Goal: Information Seeking & Learning: Check status

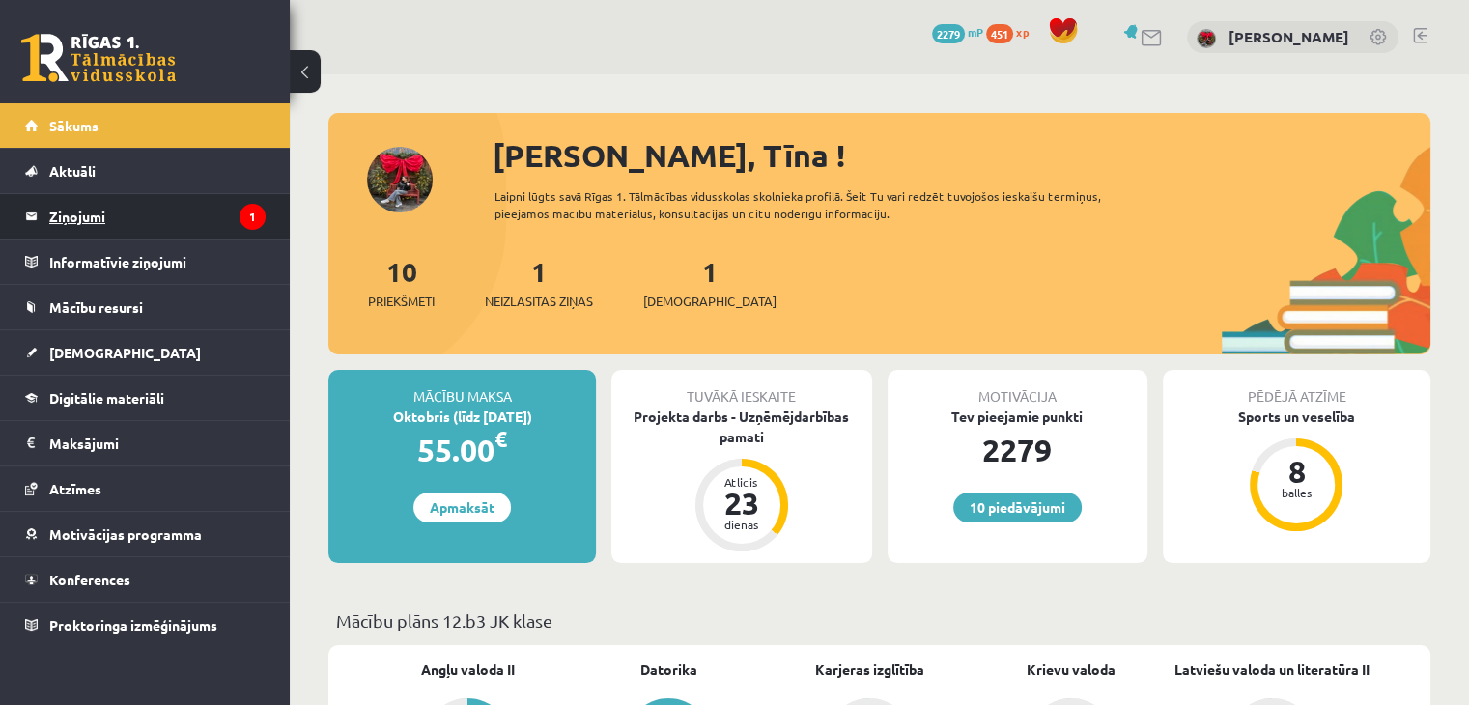
click at [96, 207] on legend "Ziņojumi 1" at bounding box center [157, 216] width 216 height 44
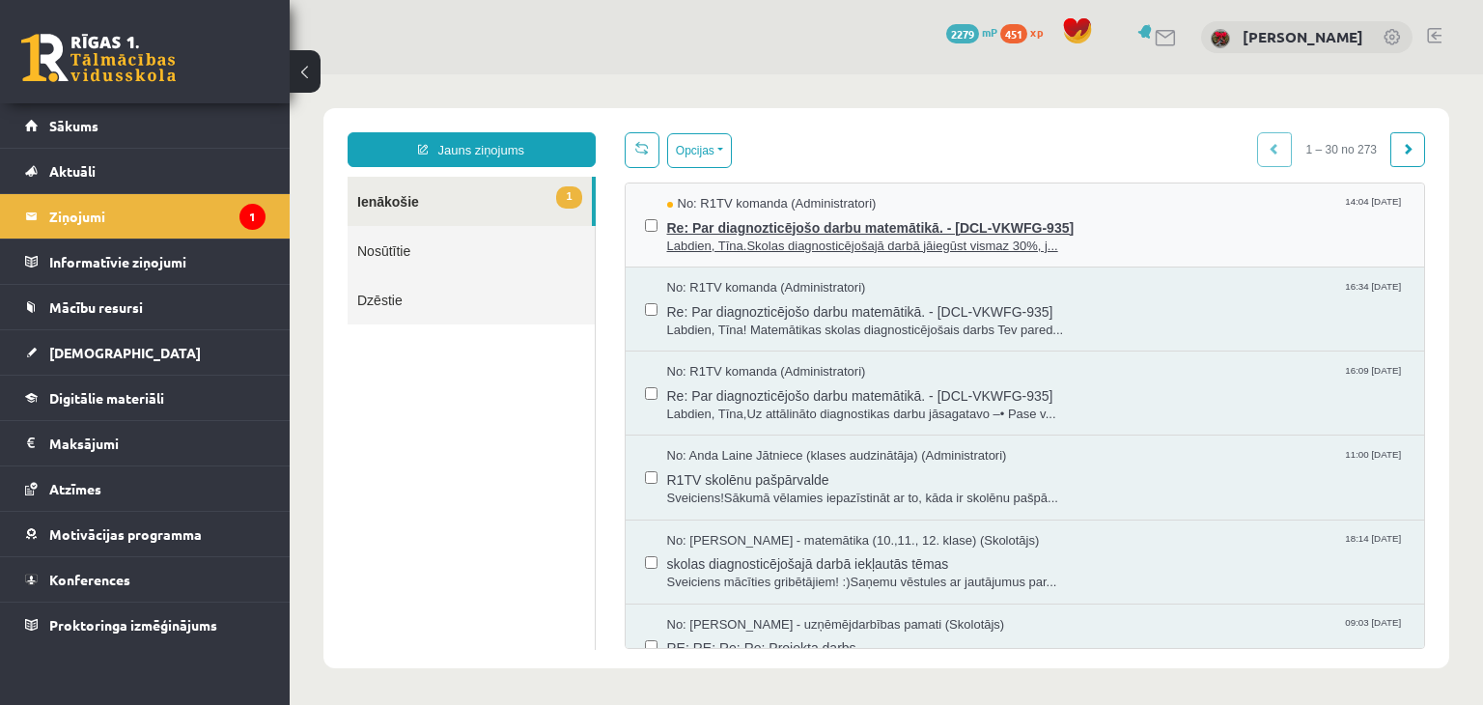
click at [803, 241] on span "Labdien, Tīna.Skolas diagnosticējošajā darbā jāiegūst vismaz 30%, j..." at bounding box center [1036, 247] width 739 height 18
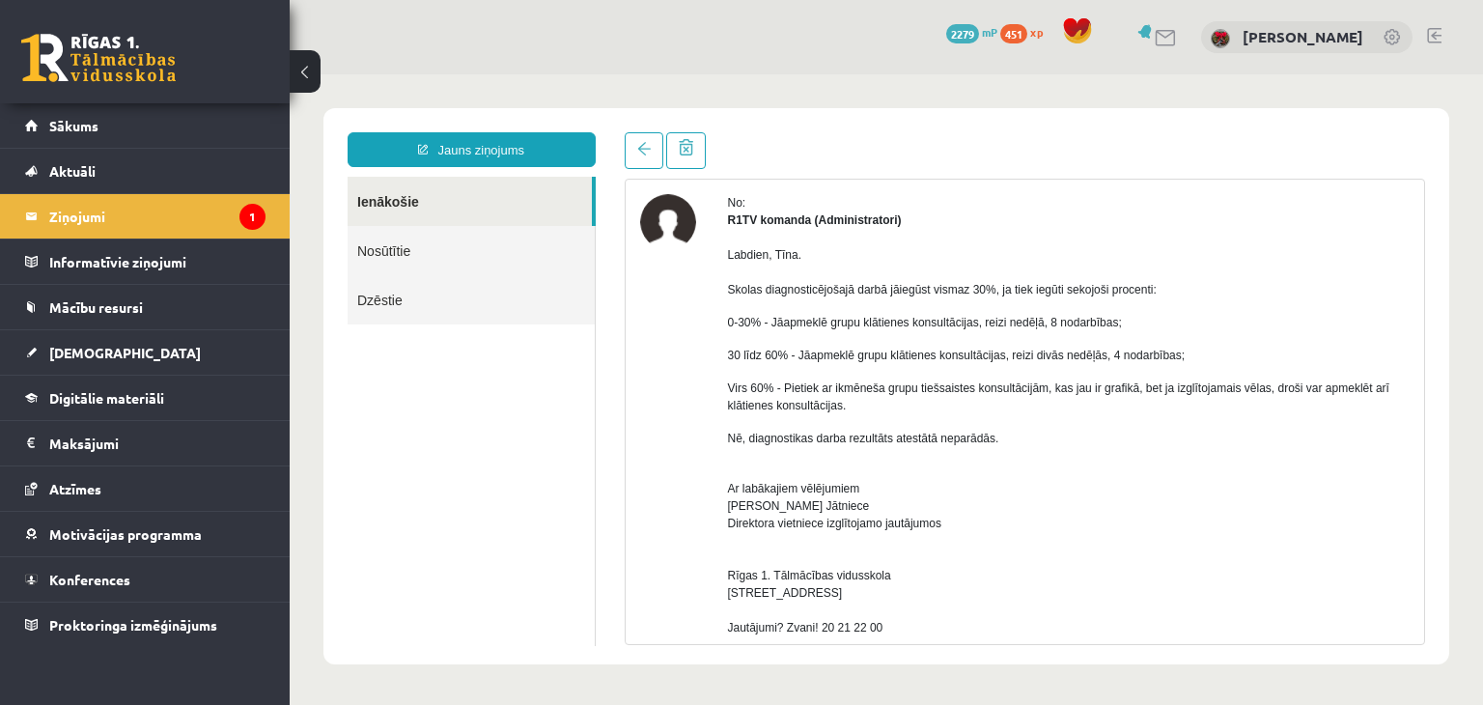
scroll to position [97, 0]
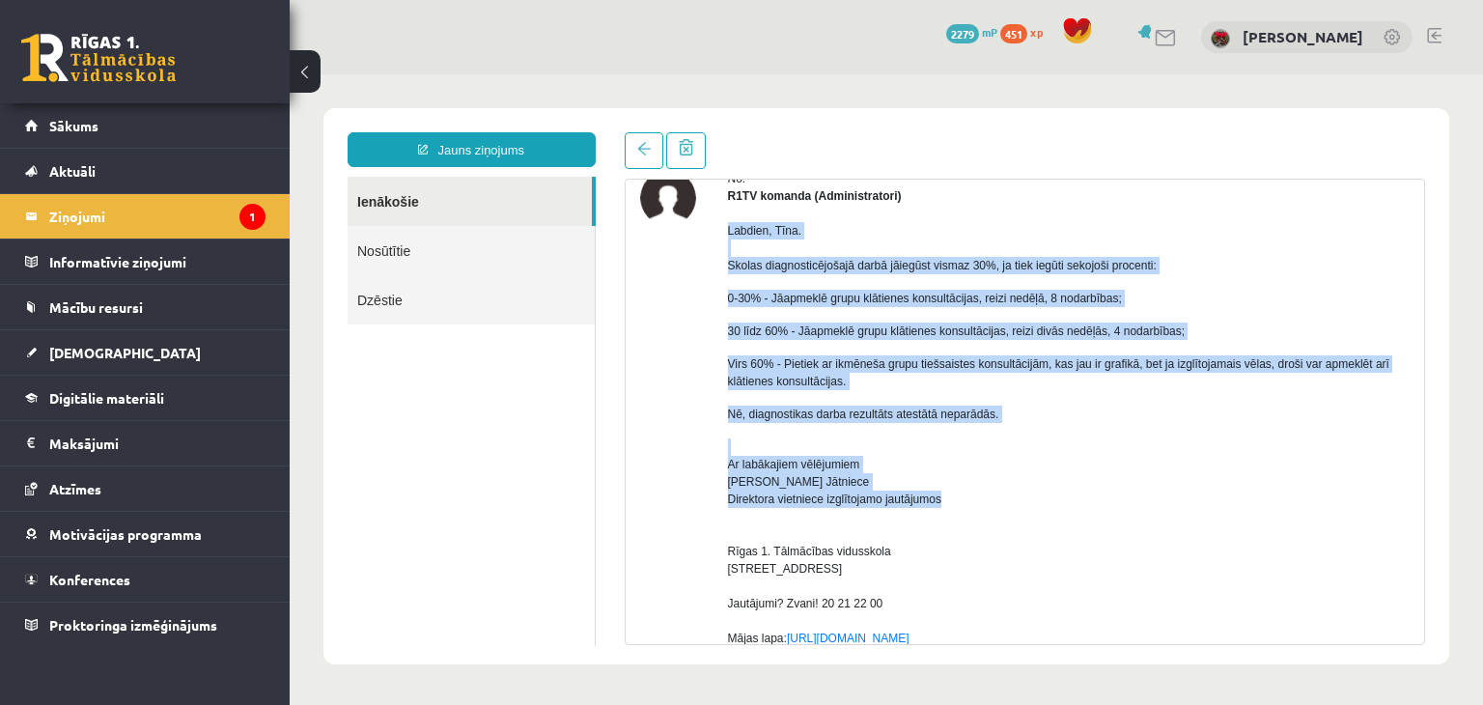
drag, startPoint x: 726, startPoint y: 231, endPoint x: 963, endPoint y: 507, distance: 363.7
copy div "Labdien, Tīna. Skolas diagnosticējošajā darbā jāiegūst vismaz 30%, ja tiek iegū…"
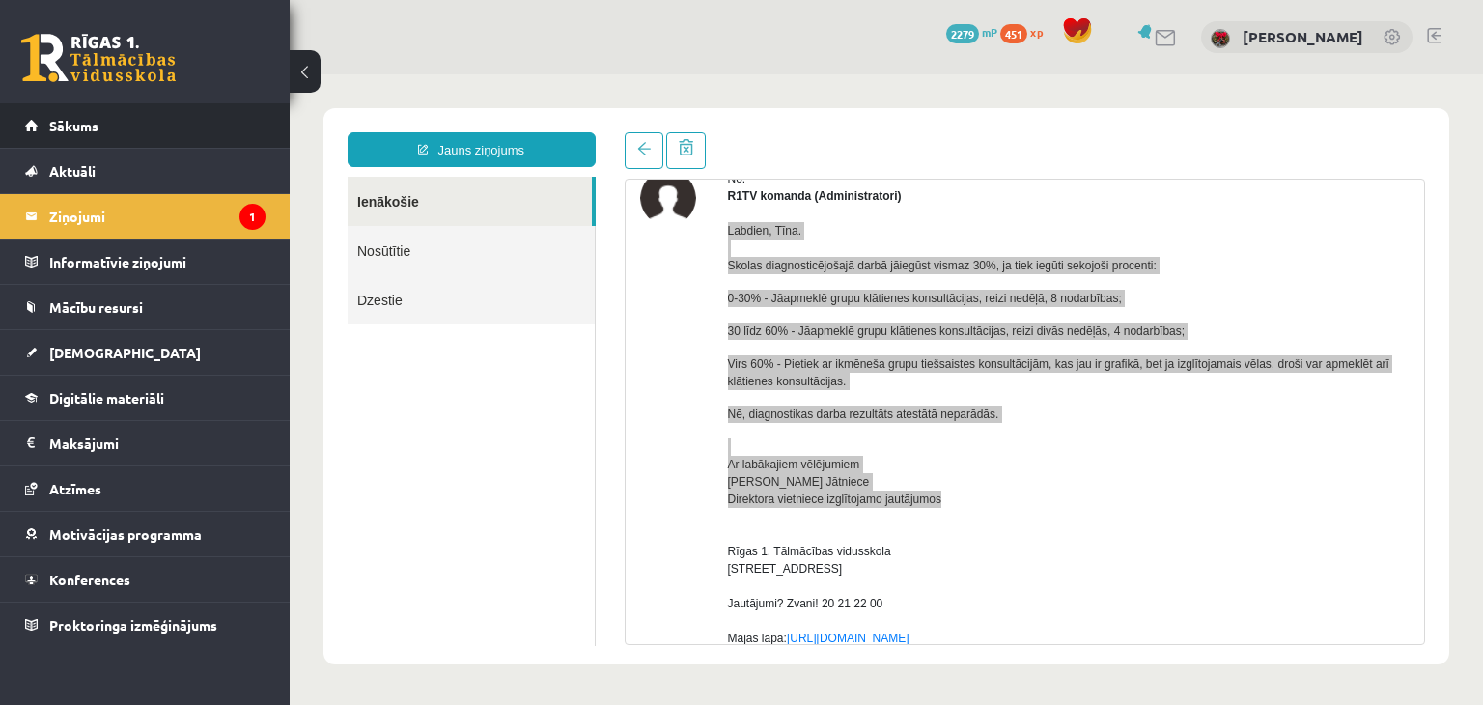
click at [8, 123] on li "Sākums" at bounding box center [145, 125] width 290 height 45
click at [68, 118] on span "Sākums" at bounding box center [73, 125] width 49 height 17
